Goal: Communication & Community: Answer question/provide support

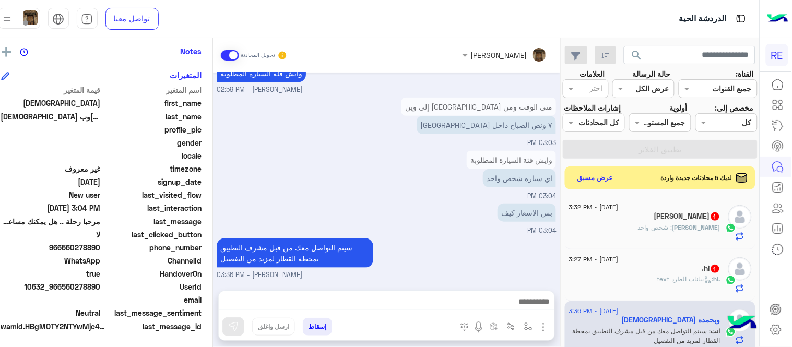
scroll to position [231, 0]
click at [505, 176] on div "[DATE] متاح يا غالي متواجدين بالقصيم بالقطار والمطار [PERSON_NAME] - 02:55 PM م…" at bounding box center [386, 177] width 347 height 208
click at [672, 212] on div "[DATE] - 3:32 PM" at bounding box center [644, 208] width 151 height 7
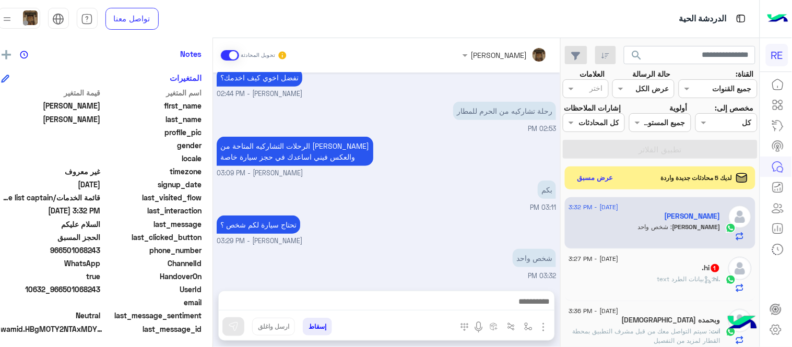
scroll to position [214, 0]
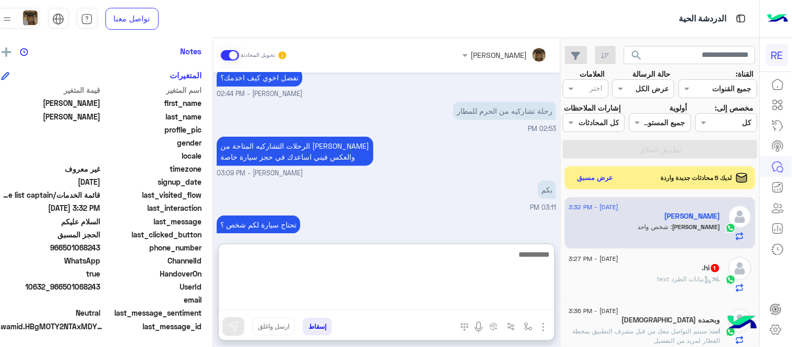
click at [307, 300] on textarea at bounding box center [387, 279] width 336 height 63
type textarea "********"
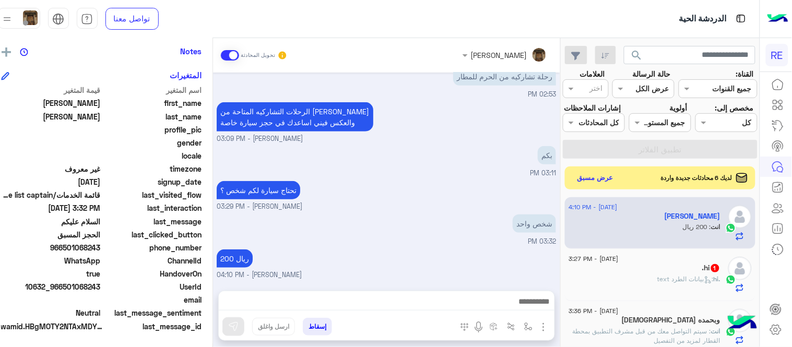
scroll to position [181, 0]
click at [374, 204] on div "[DATE] السلام عليكم 02:05 PM الحجز المسبق 02:35 PM وعليكم السلام [PERSON_NAME] …" at bounding box center [386, 177] width 347 height 208
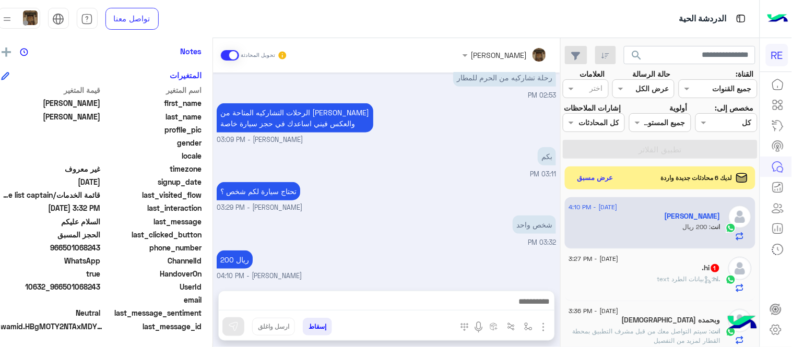
scroll to position [50, 0]
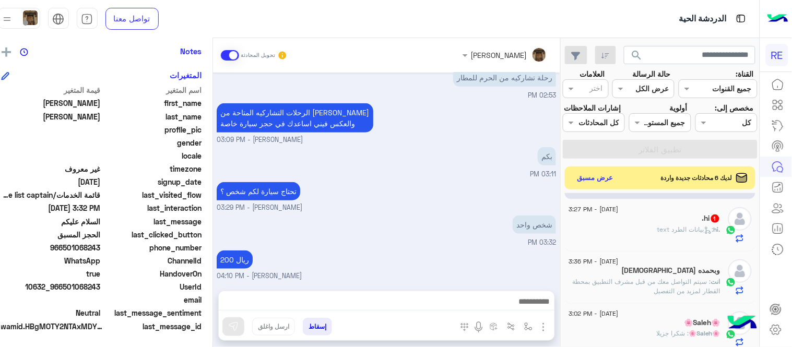
click at [629, 225] on div ".hi 1" at bounding box center [644, 219] width 151 height 11
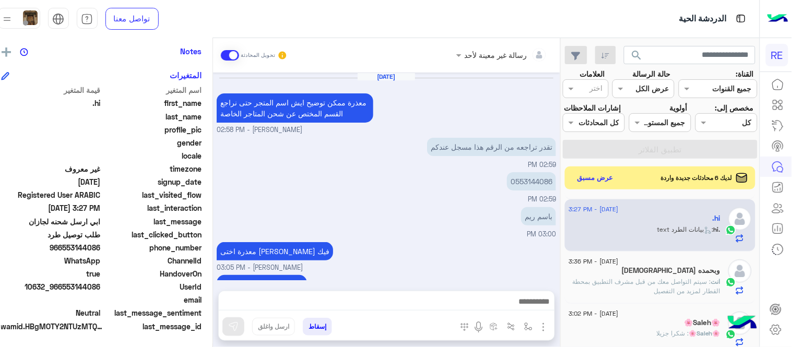
scroll to position [371, 0]
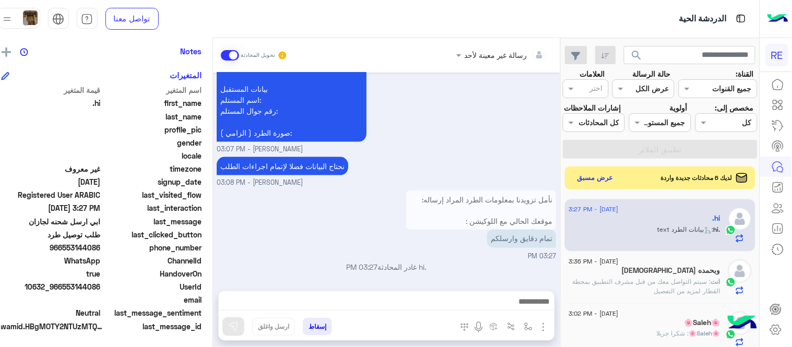
click at [467, 272] on div ".hi غادر المحادثة 03:27 PM" at bounding box center [386, 271] width 339 height 19
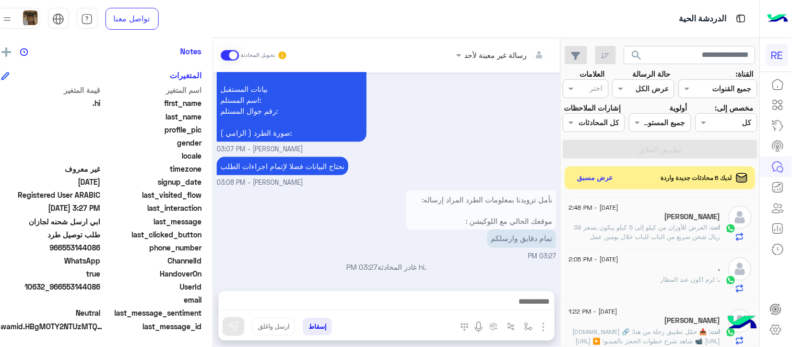
scroll to position [0, 0]
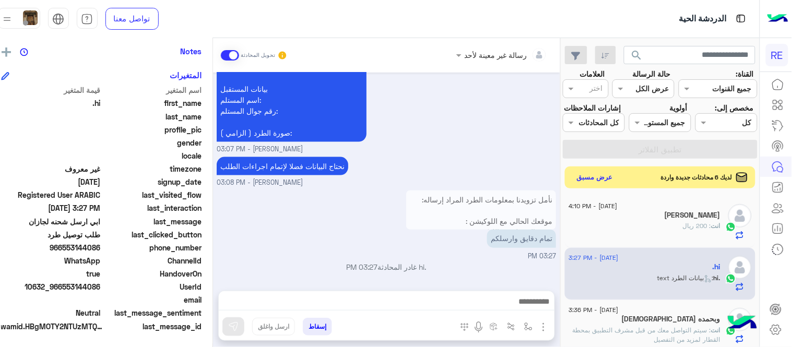
click at [612, 184] on button "عرض مسبق" at bounding box center [595, 177] width 44 height 14
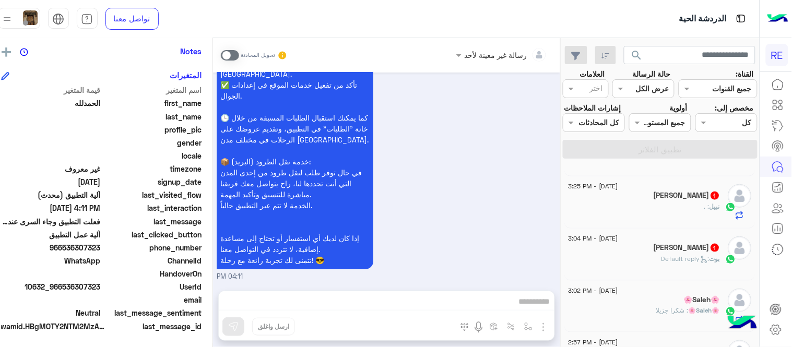
scroll to position [298, 0]
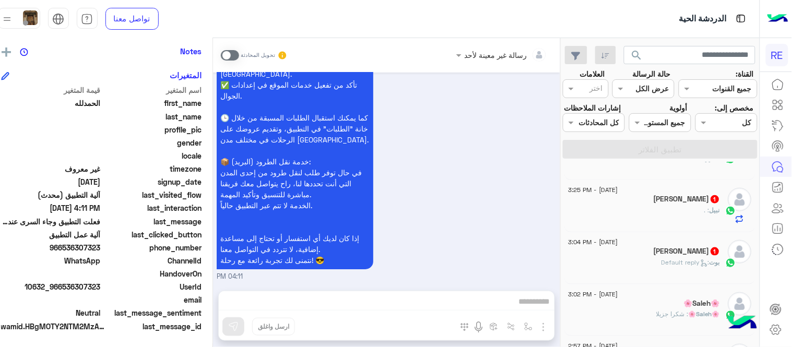
click at [627, 258] on div "[PERSON_NAME] 1" at bounding box center [644, 252] width 151 height 11
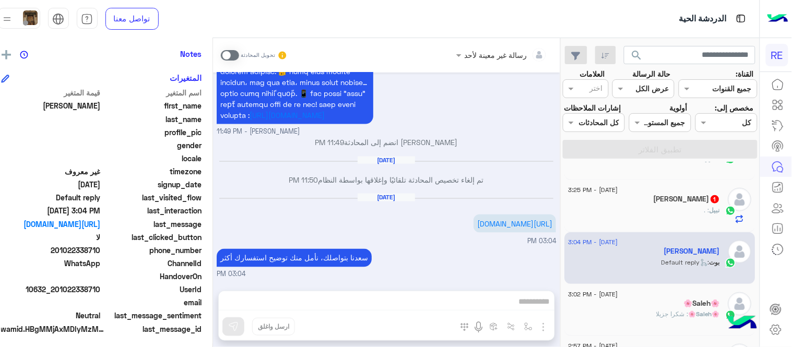
scroll to position [214, 0]
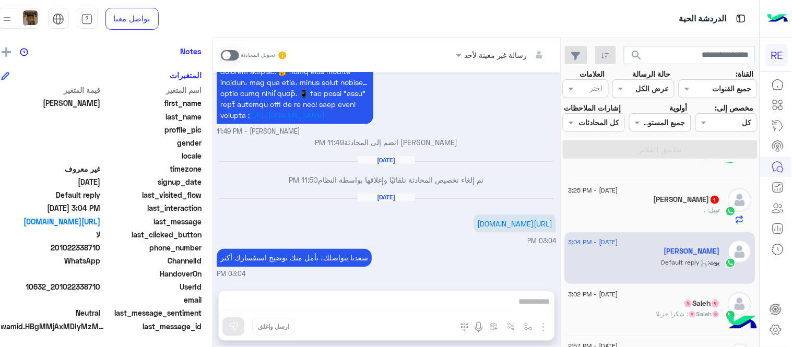
click at [606, 206] on div "[PERSON_NAME] 1" at bounding box center [644, 200] width 151 height 11
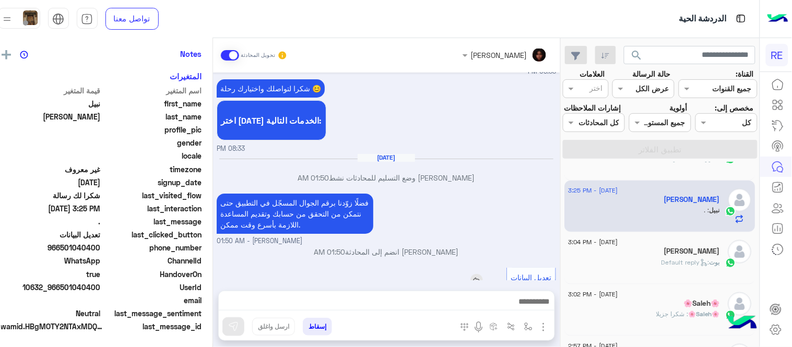
scroll to position [214, 0]
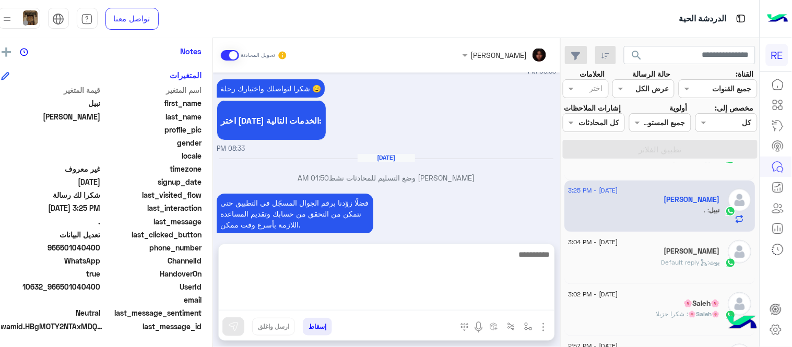
click at [485, 303] on textarea at bounding box center [387, 279] width 336 height 63
type textarea "**********"
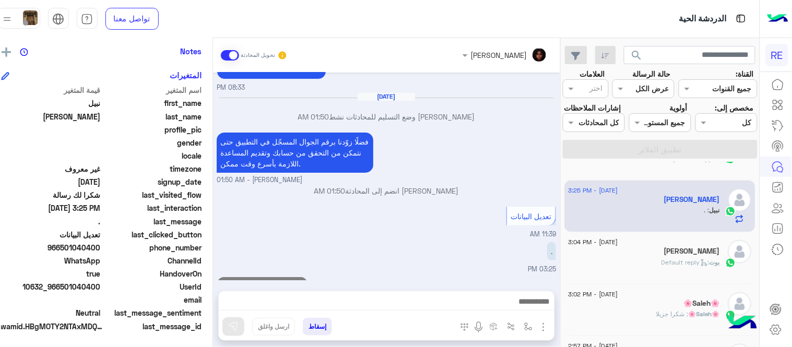
click at [530, 222] on div "[DATE] سعداء بانضمامك، ونتطلع لأن تكون [DATE] شركائنا المميزين. 🔑 لتبدأ العمل ك…" at bounding box center [386, 177] width 347 height 208
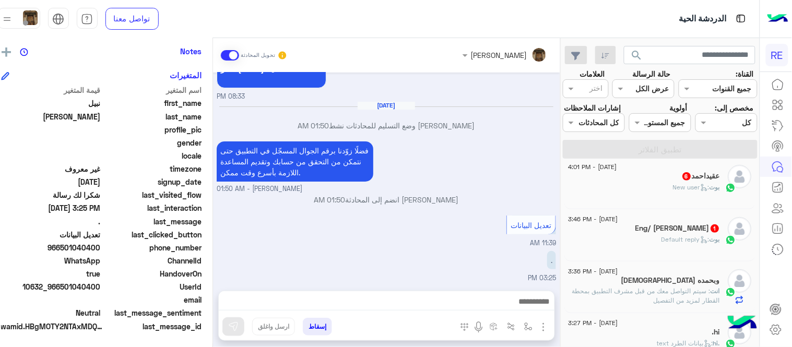
scroll to position [113, 0]
click at [674, 254] on div "[PERSON_NAME] : Default reply" at bounding box center [644, 244] width 151 height 18
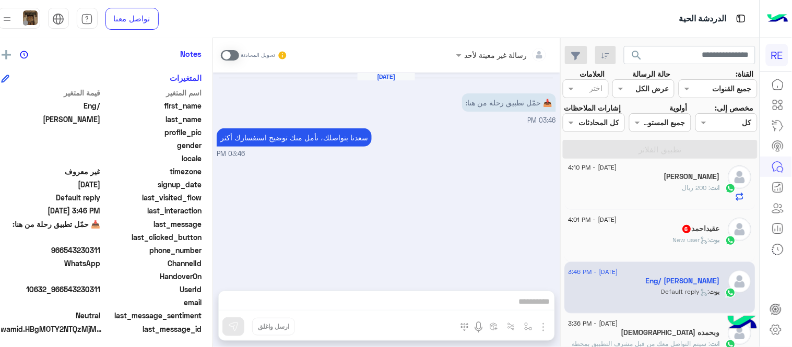
scroll to position [214, 0]
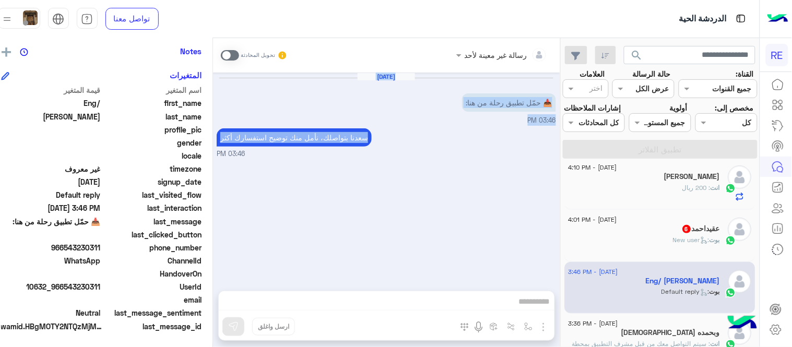
drag, startPoint x: 237, startPoint y: 56, endPoint x: 374, endPoint y: 158, distance: 169.7
click at [374, 158] on div "رسالة غير معينة لأحد تحويل المحادثة [DATE] 📥 حمّل تطبيق رحلة من هنا: 03:46 PM […" at bounding box center [386, 194] width 347 height 313
click at [374, 158] on small "03:46 PM" at bounding box center [386, 154] width 339 height 10
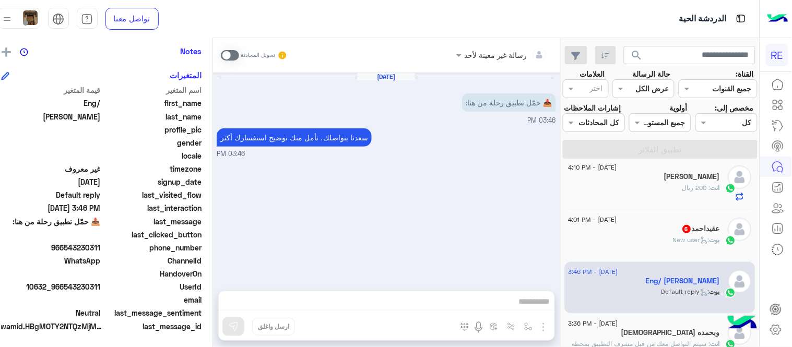
click at [237, 58] on span at bounding box center [230, 55] width 18 height 10
click at [347, 294] on div at bounding box center [387, 304] width 336 height 26
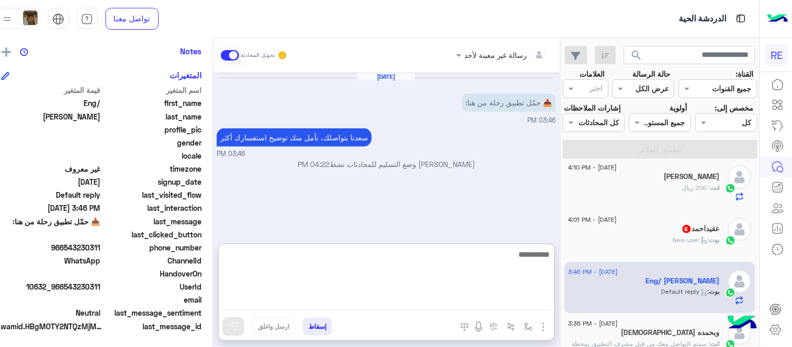
click at [352, 301] on textarea at bounding box center [387, 279] width 336 height 63
paste textarea "**********"
type textarea "**********"
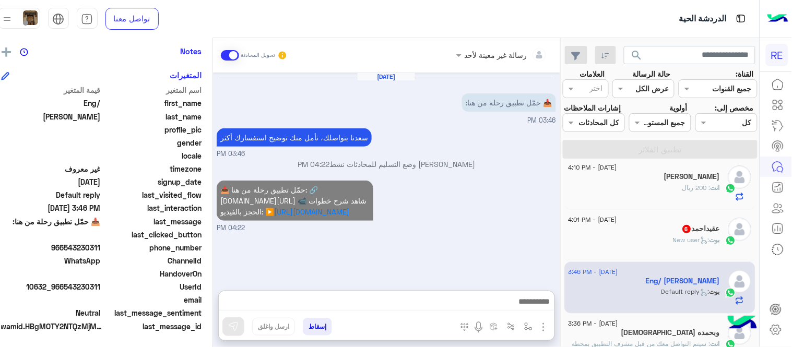
scroll to position [0, 0]
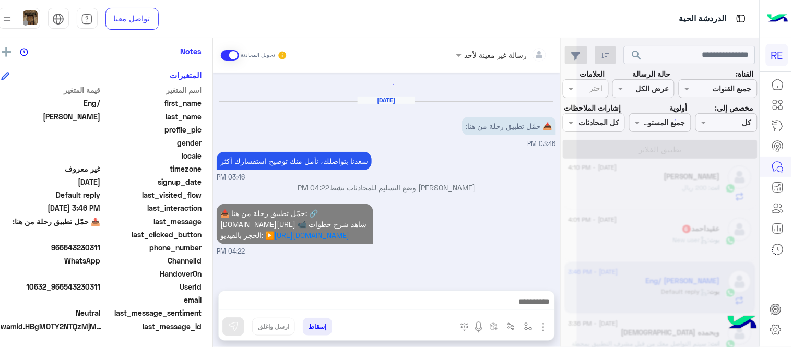
click at [473, 178] on div "[DATE] 📥 حمّل تطبيق رحلة من هنا: 03:46 PM [PERSON_NAME] بتواصلك، نأمل منك توضيح…" at bounding box center [386, 177] width 347 height 208
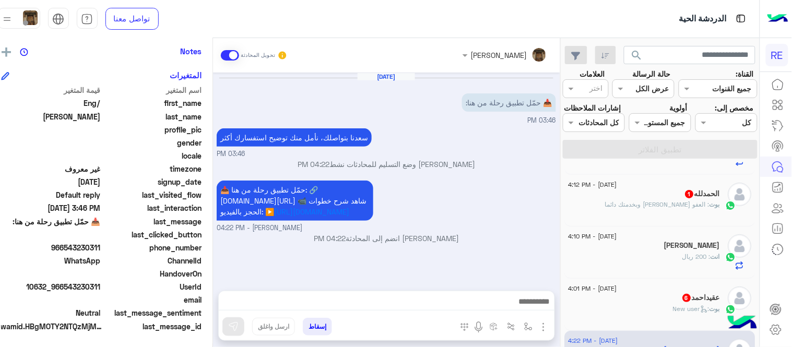
scroll to position [58, 0]
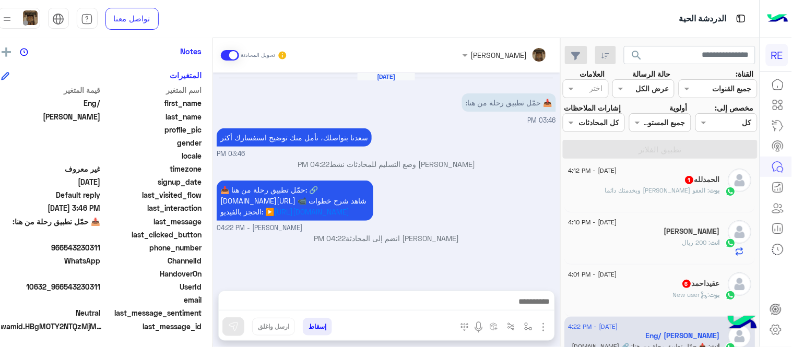
click at [649, 290] on div "عقيداحمد 6" at bounding box center [644, 284] width 151 height 11
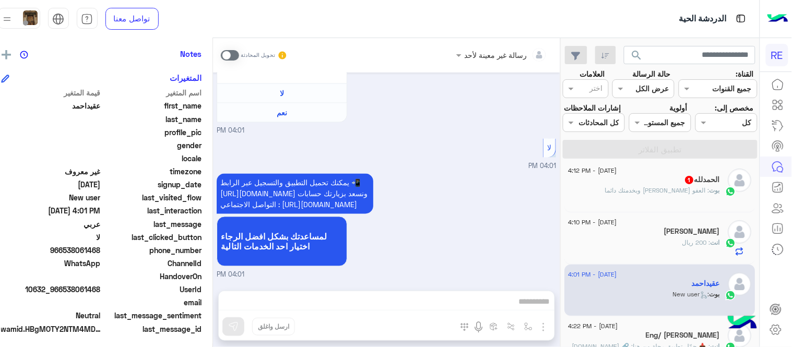
scroll to position [214, 0]
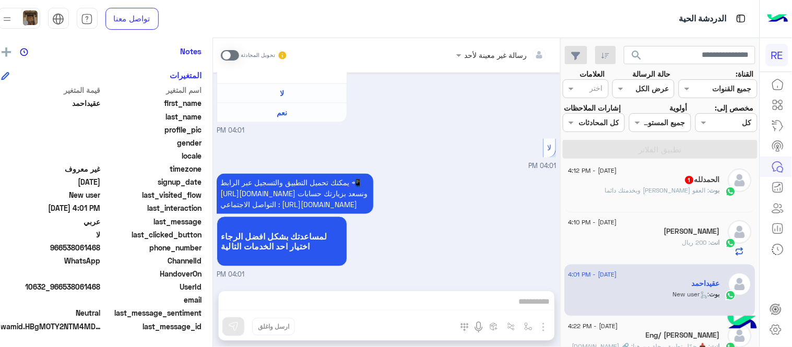
click at [233, 50] on span at bounding box center [230, 55] width 18 height 10
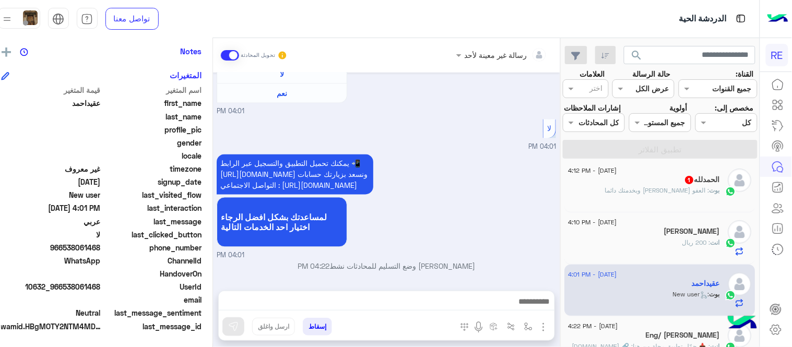
drag, startPoint x: 389, startPoint y: 286, endPoint x: 401, endPoint y: 309, distance: 26.4
click at [401, 309] on div "رسالة غير معينة لأحد تحويل المحادثة [DATE] English 04:00 PM Are you a Passenger…" at bounding box center [386, 194] width 347 height 313
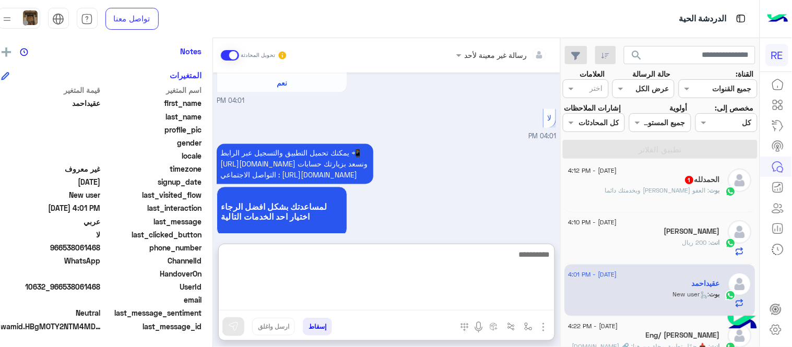
click at [401, 309] on textarea at bounding box center [387, 279] width 336 height 63
type textarea "**********"
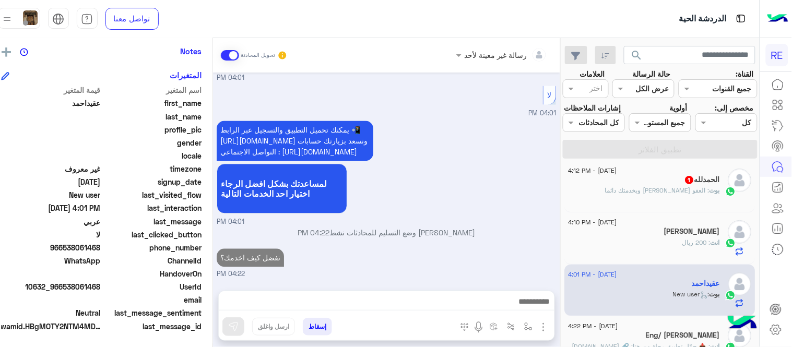
scroll to position [544, 0]
click at [673, 204] on div "بوت : العفو [PERSON_NAME] وبخدمتك دائما" at bounding box center [644, 195] width 151 height 18
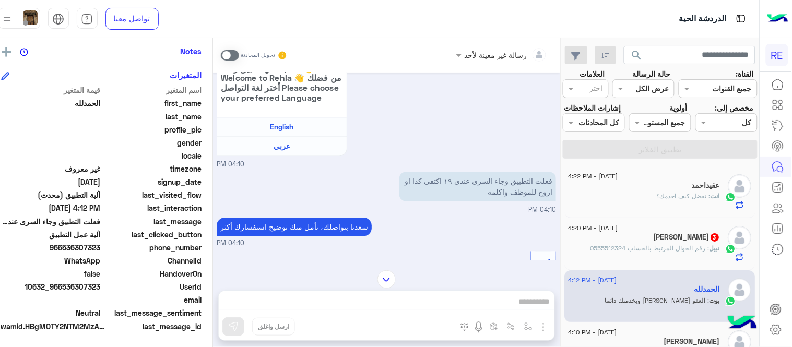
scroll to position [493, 0]
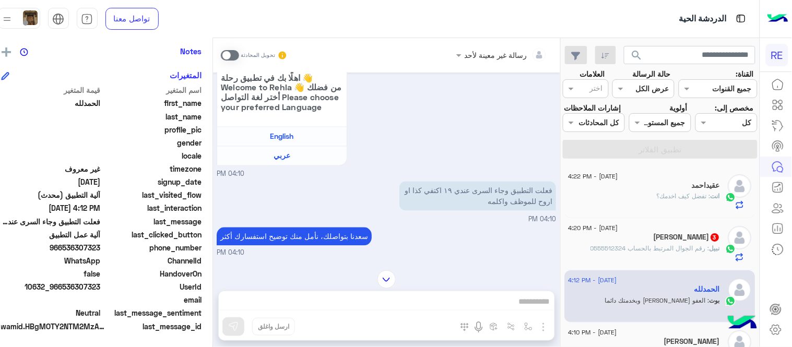
click at [239, 52] on span at bounding box center [230, 55] width 18 height 10
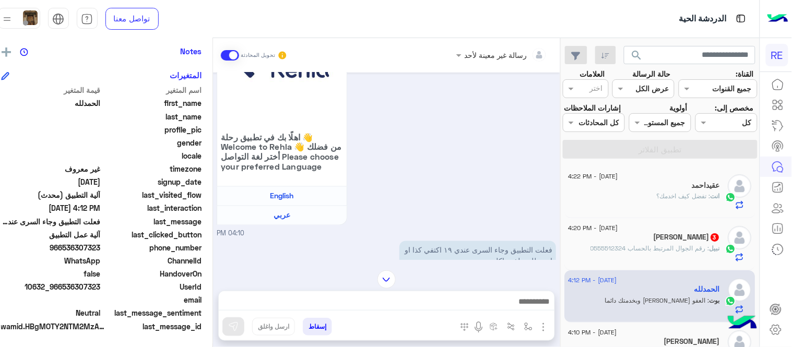
scroll to position [466, 0]
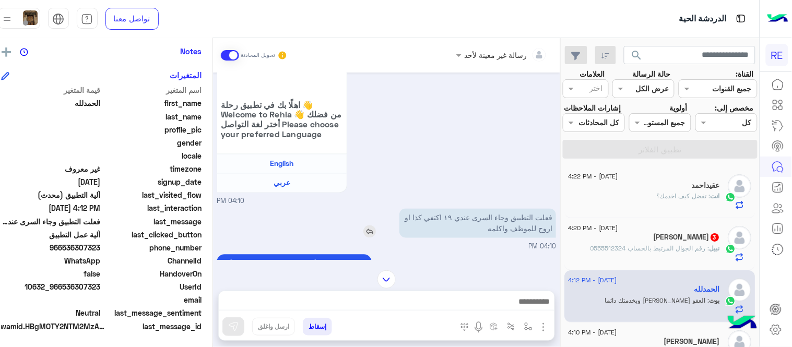
click at [376, 238] on img at bounding box center [369, 231] width 13 height 13
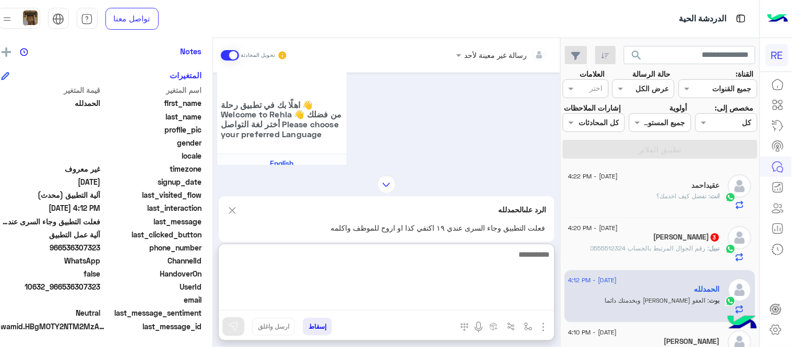
click at [436, 309] on textarea at bounding box center [387, 279] width 336 height 63
type textarea "**********"
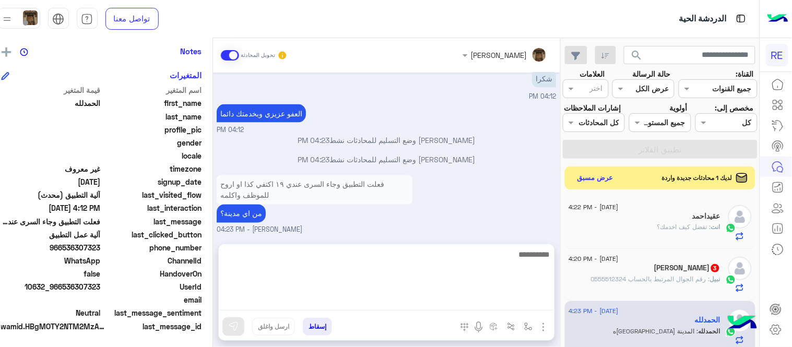
scroll to position [1427, 0]
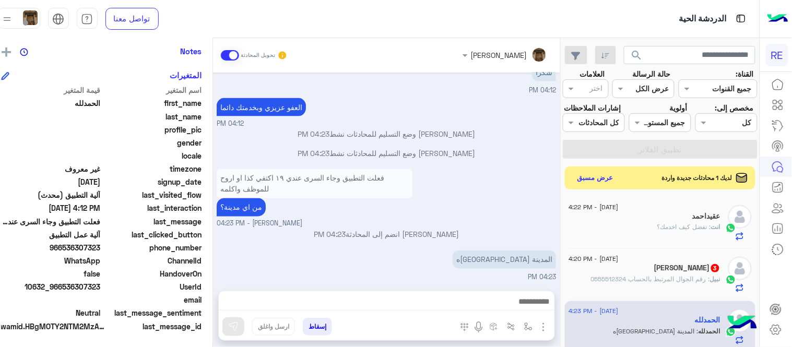
click at [512, 148] on p "[PERSON_NAME] وضع التسليم للمحادثات نشط 04:23 PM" at bounding box center [386, 153] width 339 height 11
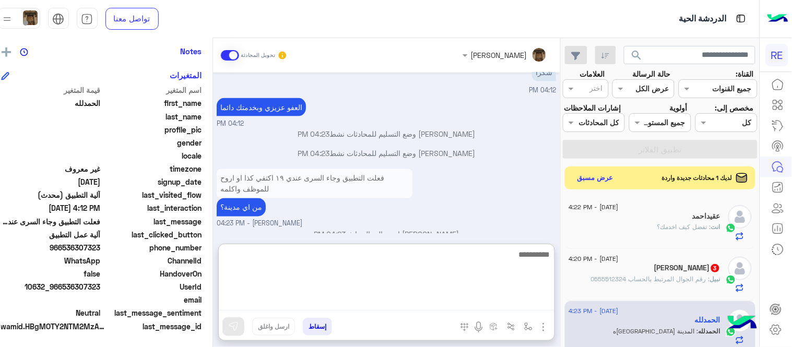
click at [483, 308] on textarea at bounding box center [387, 279] width 336 height 63
type textarea "**********"
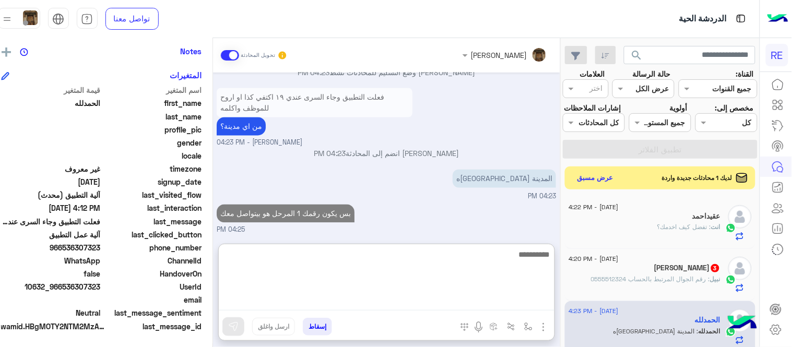
click at [513, 248] on textarea at bounding box center [387, 279] width 336 height 63
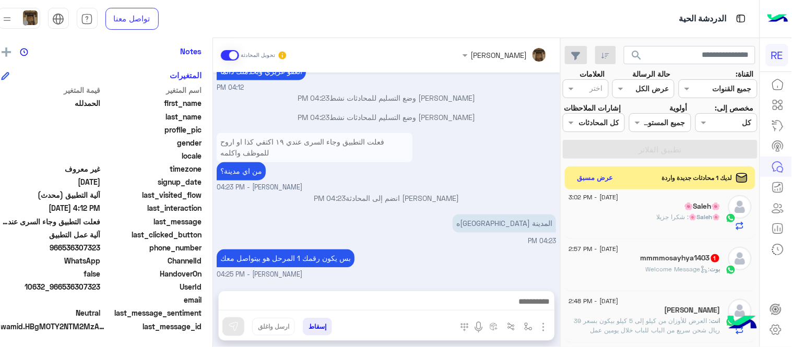
scroll to position [1461, 0]
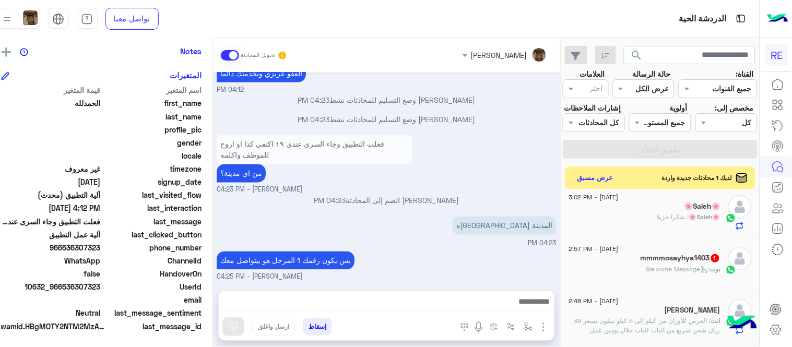
click at [636, 279] on div "بوت : Welcome Message" at bounding box center [644, 274] width 151 height 18
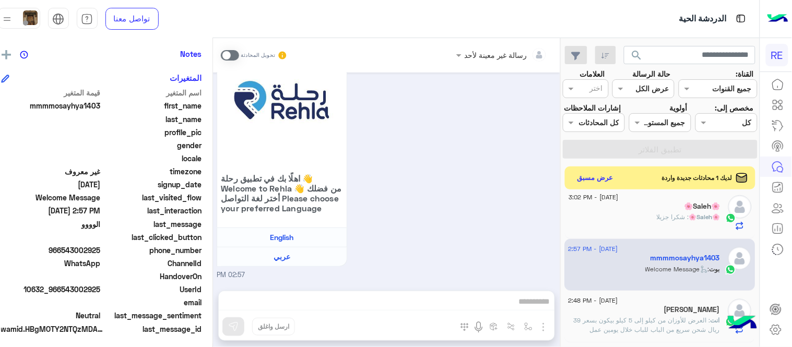
scroll to position [214, 0]
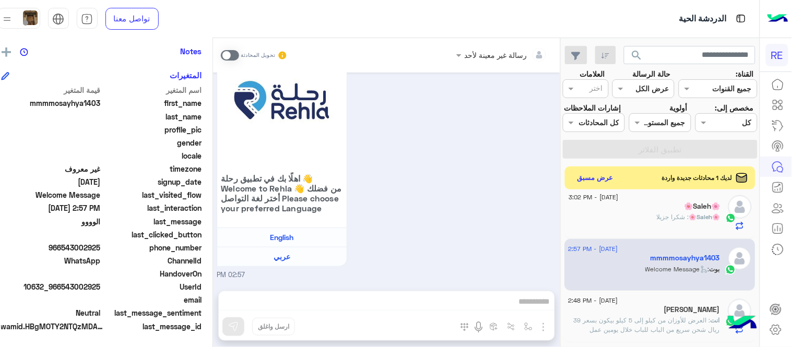
click at [239, 55] on span at bounding box center [230, 55] width 18 height 10
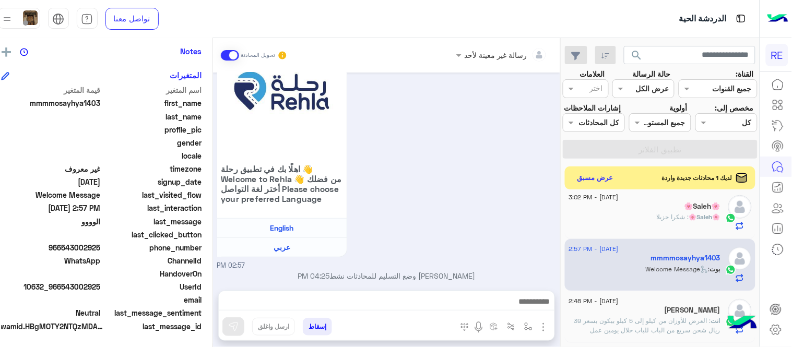
scroll to position [121, 0]
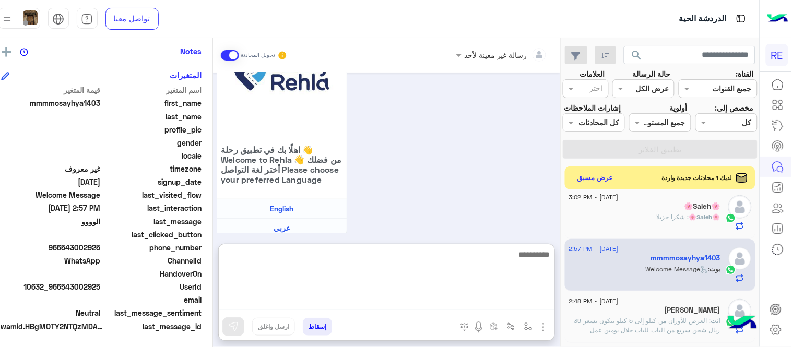
click at [399, 296] on textarea at bounding box center [387, 279] width 336 height 63
type textarea "**********"
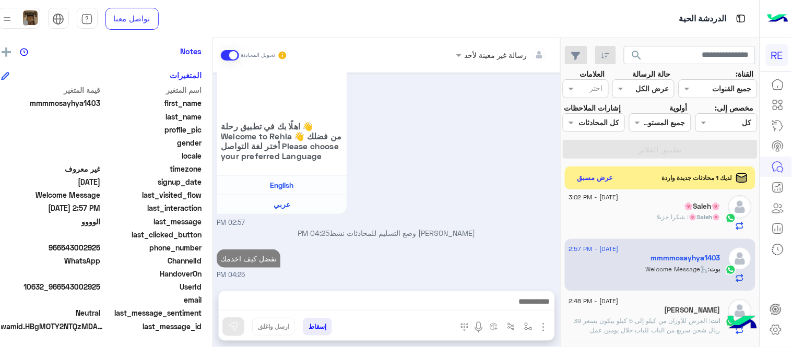
click at [527, 217] on div "[DATE] الوووو 02:57 PM اهلًا بك في تطبيق رحلة 👋 Welcome to [GEOGRAPHIC_DATA] 👋 …" at bounding box center [386, 177] width 347 height 208
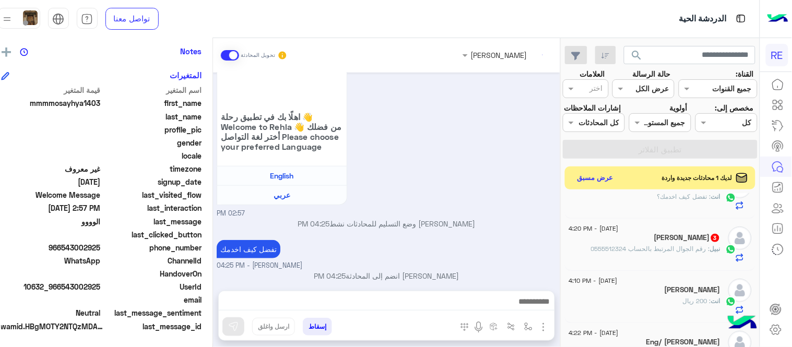
scroll to position [173, 0]
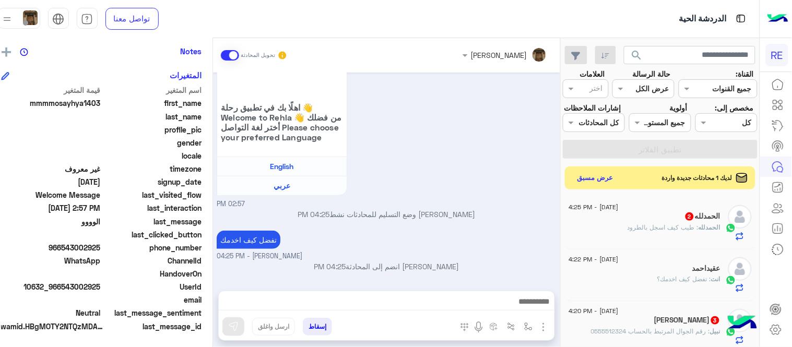
click at [484, 196] on div "اهلًا بك في تطبيق رحلة 👋 Welcome to [GEOGRAPHIC_DATA] 👋 من فضلك أختر لغة التواص…" at bounding box center [386, 85] width 339 height 247
click at [479, 235] on div "تفضل كيف اخدمك [PERSON_NAME] - 04:25 PM" at bounding box center [386, 244] width 339 height 33
click at [574, 206] on div "[DATE] - 4:25 PM ال[PERSON_NAME] 2 ال[PERSON_NAME] : طيب كيف اسجل بالطرود [DATE…" at bounding box center [660, 272] width 198 height 158
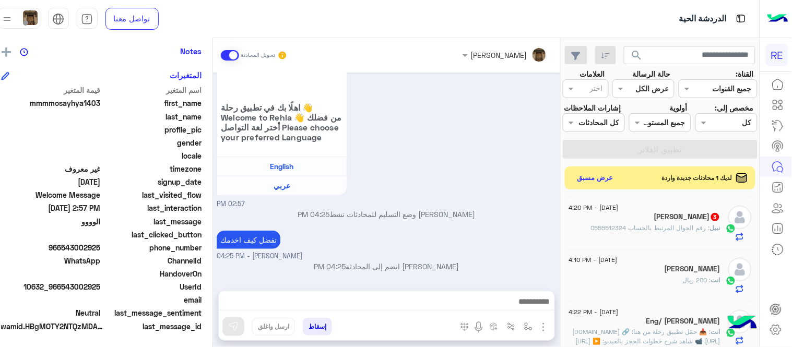
scroll to position [0, 0]
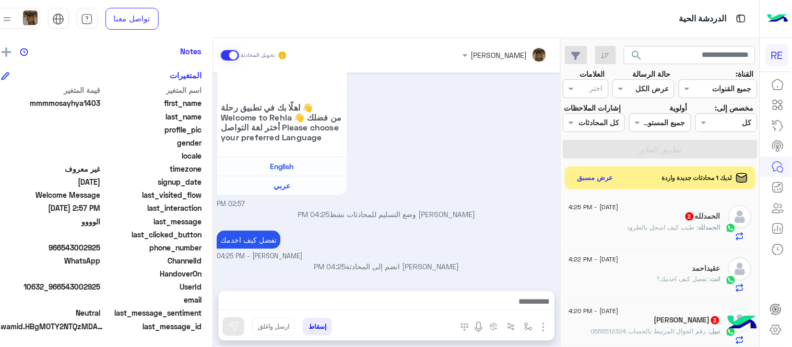
click at [640, 327] on div "[PERSON_NAME] 3" at bounding box center [644, 321] width 151 height 11
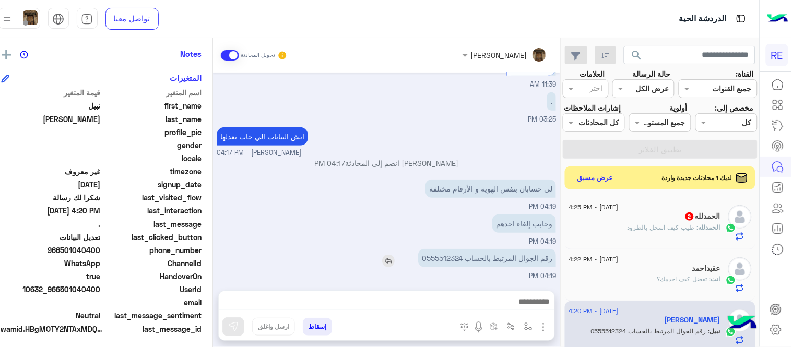
scroll to position [214, 0]
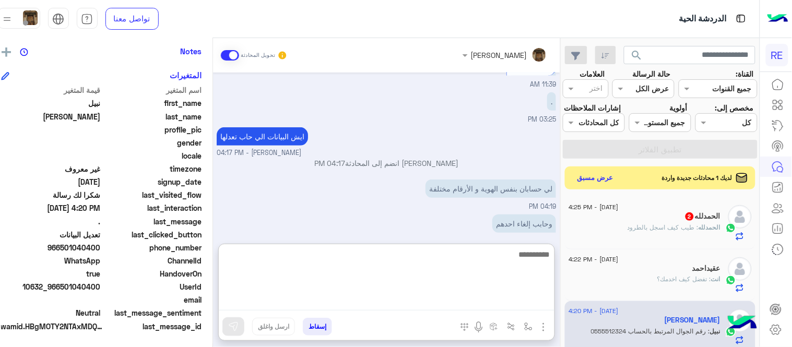
click at [456, 304] on textarea at bounding box center [387, 279] width 336 height 63
type textarea "**********"
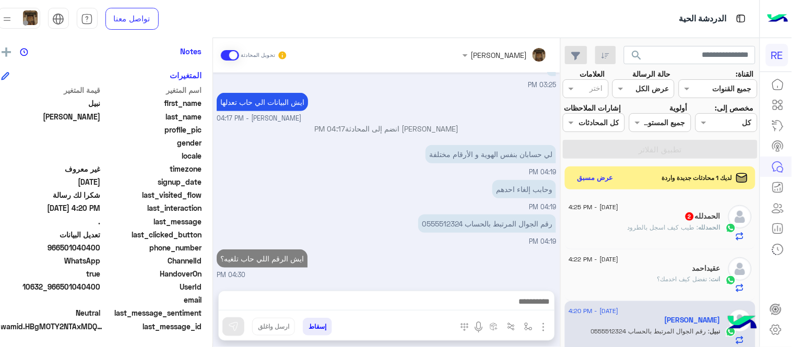
scroll to position [163, 0]
click at [419, 232] on div "[DATE] [PERSON_NAME] وضع التسليم للمحادثات نشط 01:50 AM فضلًا زوّدنا برقم الجوا…" at bounding box center [386, 177] width 347 height 208
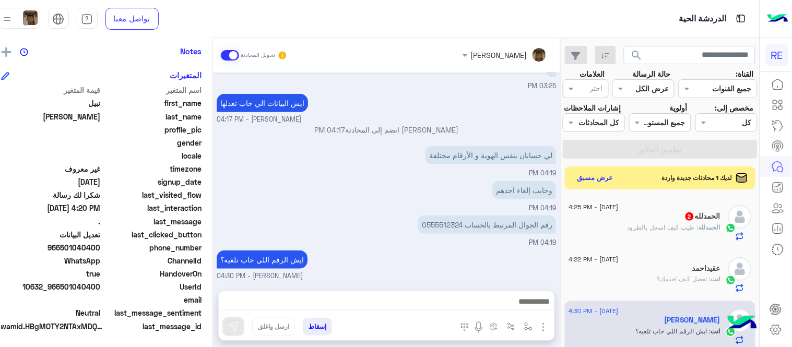
click at [484, 264] on div "ايش الرقم اللي حاب تلغيه؟ [PERSON_NAME] - 04:30 PM" at bounding box center [386, 264] width 339 height 33
